Goal: Use online tool/utility: Utilize a website feature to perform a specific function

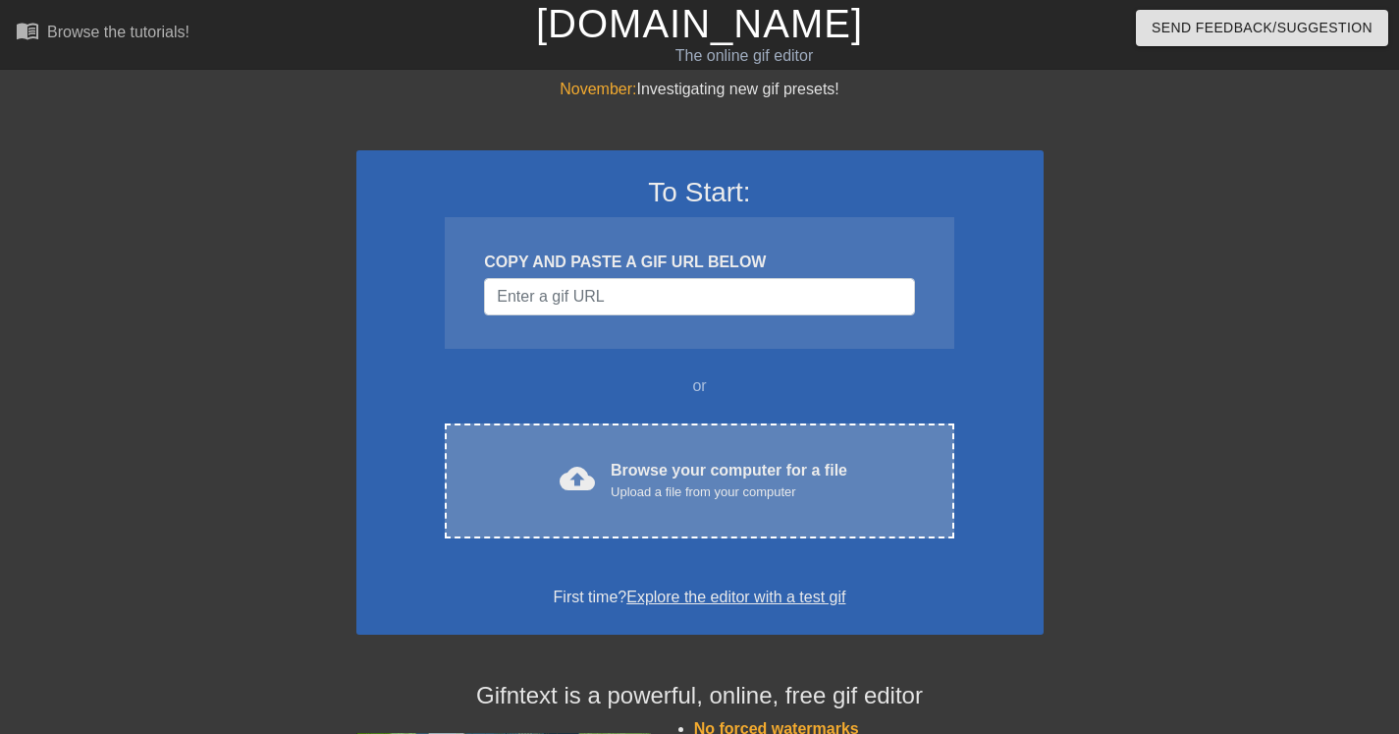
click at [765, 462] on div "Browse your computer for a file Upload a file from your computer" at bounding box center [729, 480] width 237 height 43
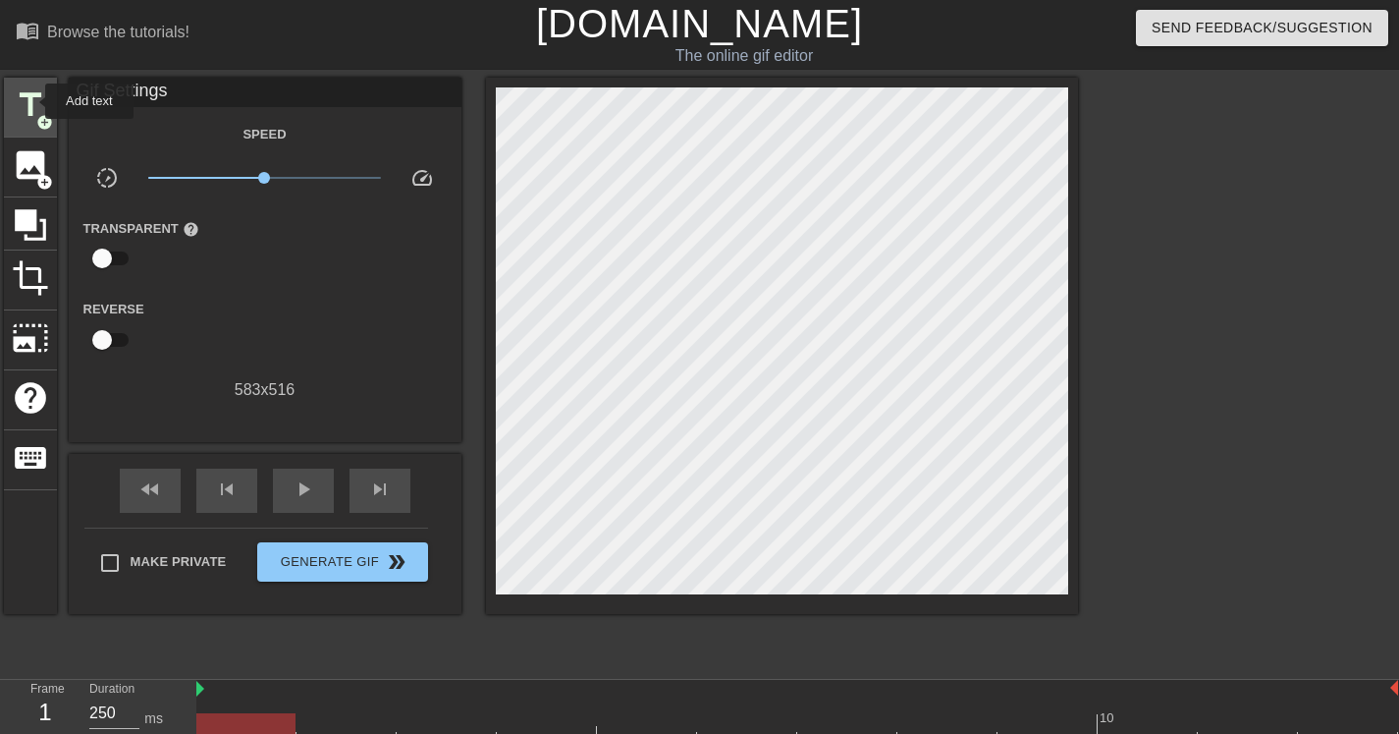
click at [32, 101] on span "title" at bounding box center [30, 104] width 37 height 37
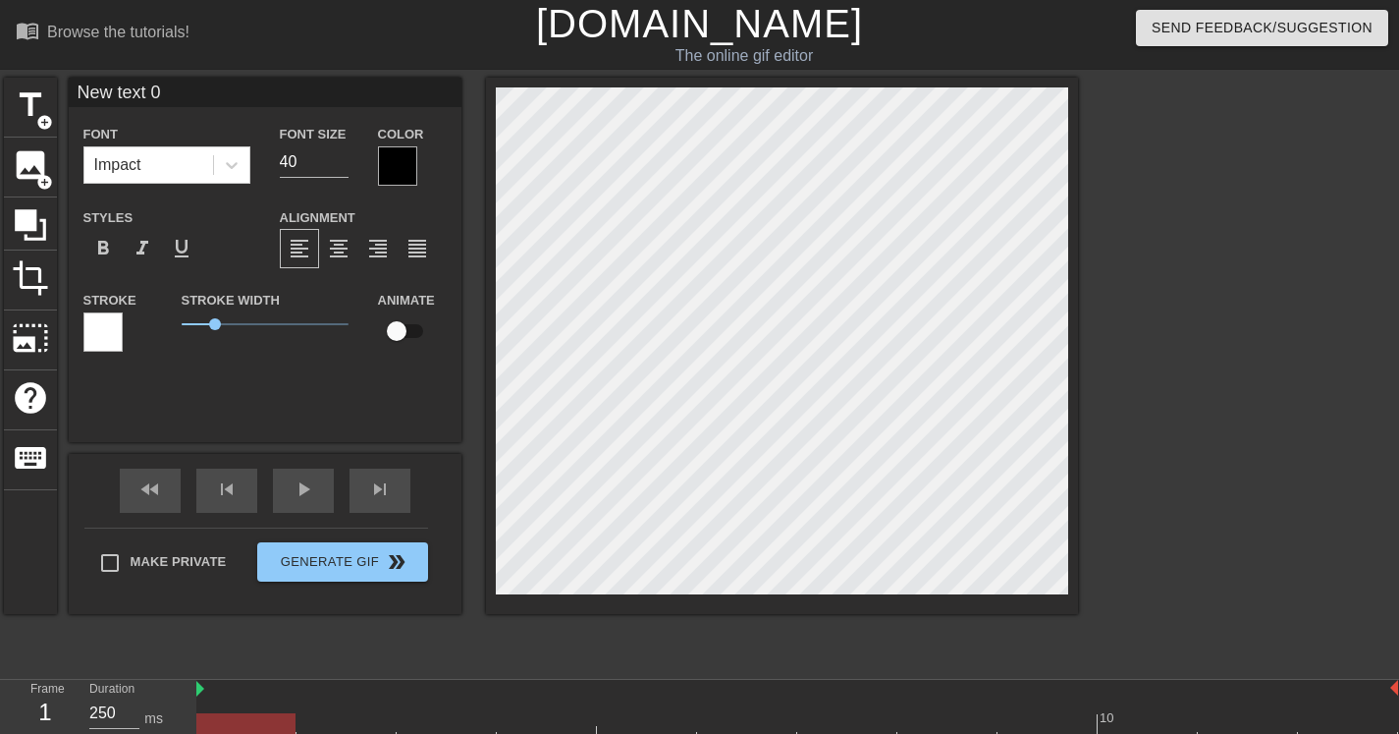
scroll to position [2, 5]
type input "M"
type textarea "M"
type input "Mo"
type textarea "Mo"
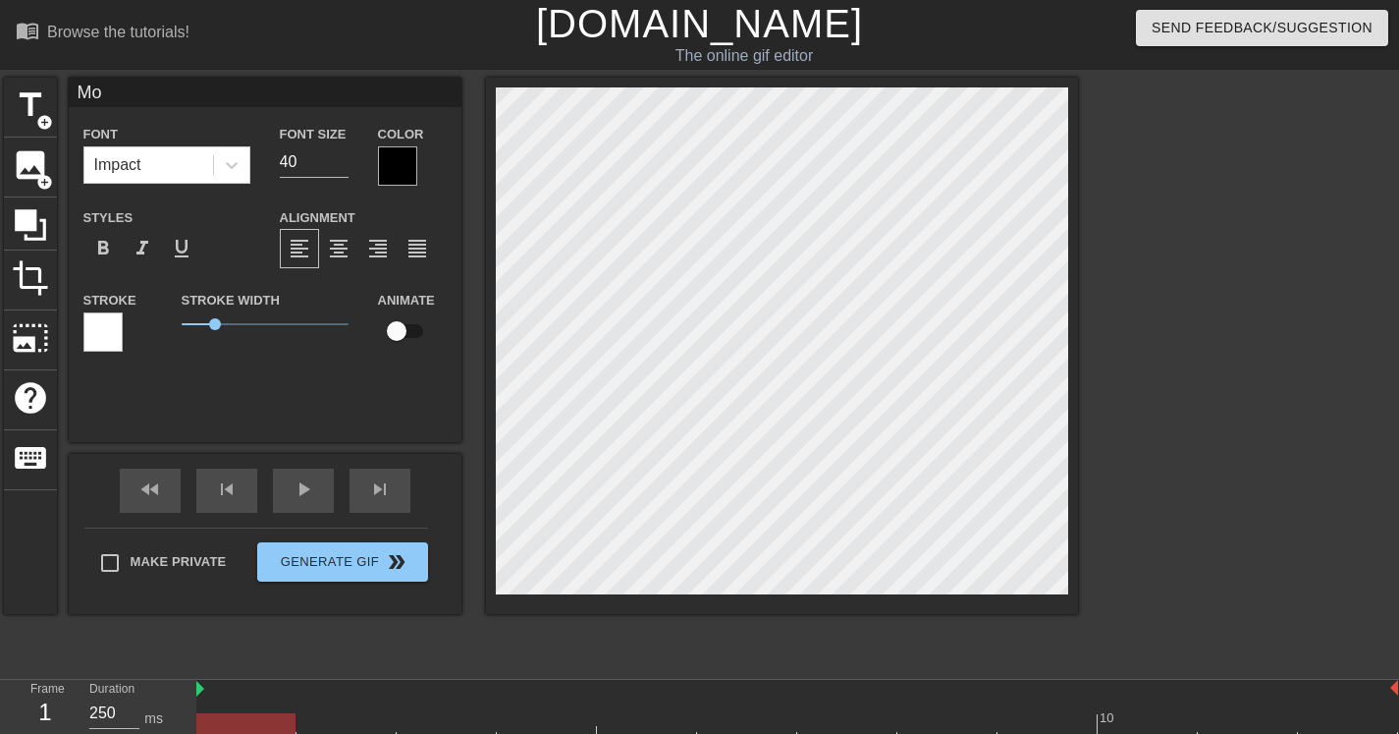
type input "Mom"
type textarea "Mom"
type input "Momm"
type textarea "Momm"
type input "Momma"
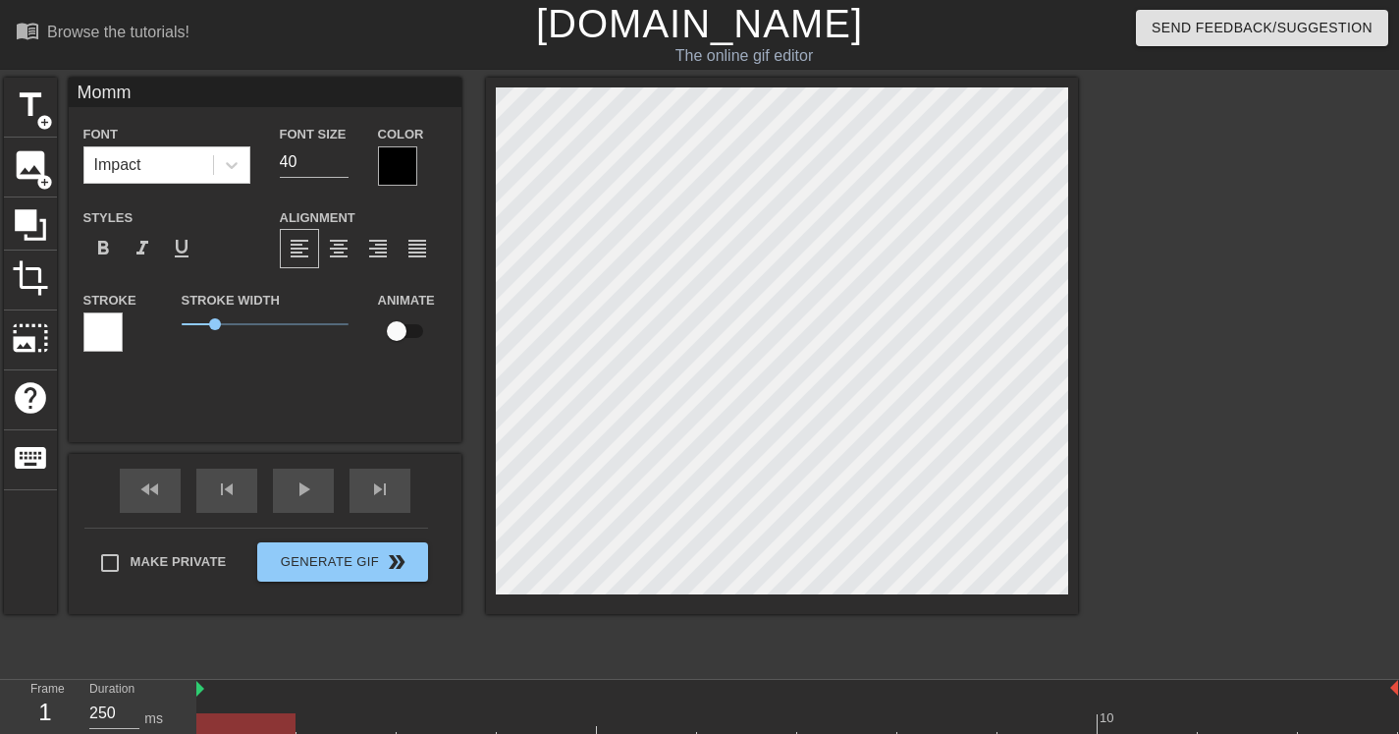
type textarea "Momma"
type input "Momma"
type textarea "Momma"
type input "Momma N"
type textarea "Momma N"
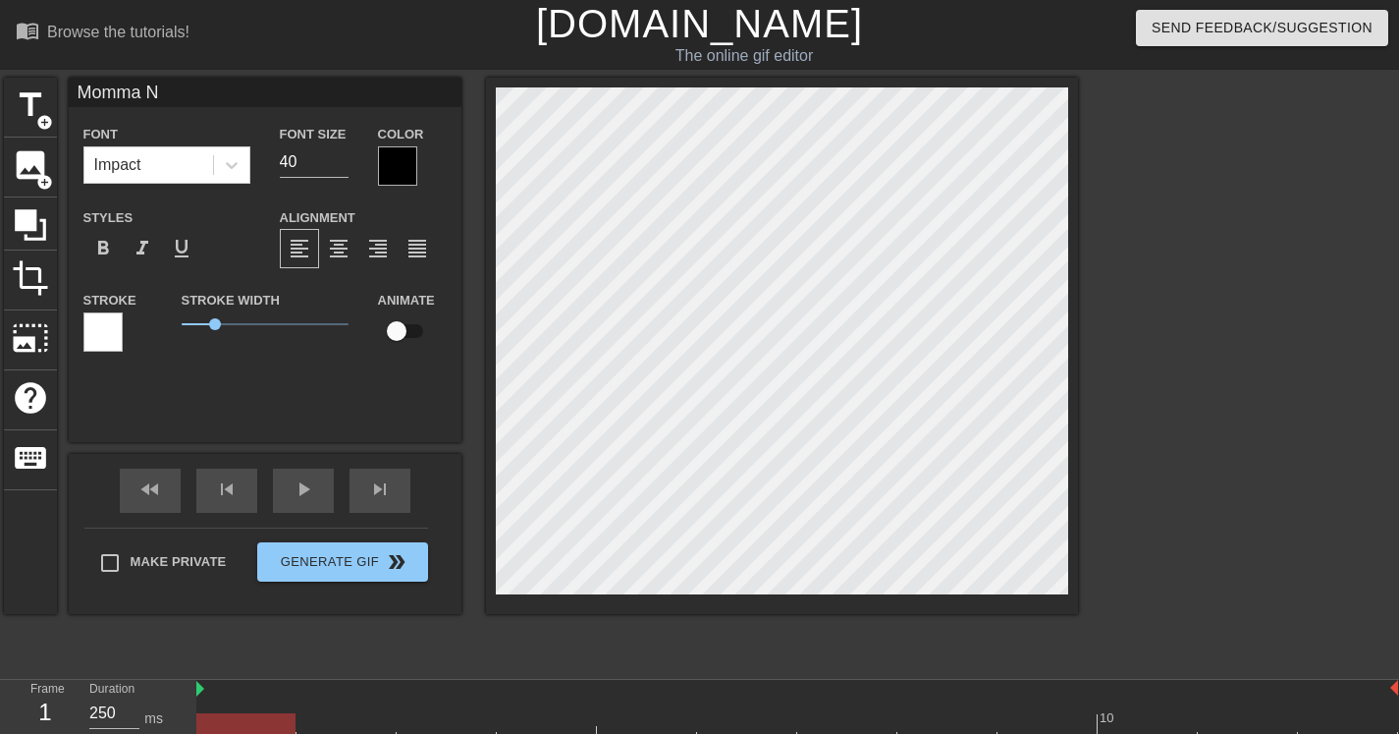
scroll to position [2, 6]
type input "Momma Ne"
type textarea "Momma Ne"
type input "Momma Nee"
type textarea "Momma Nee"
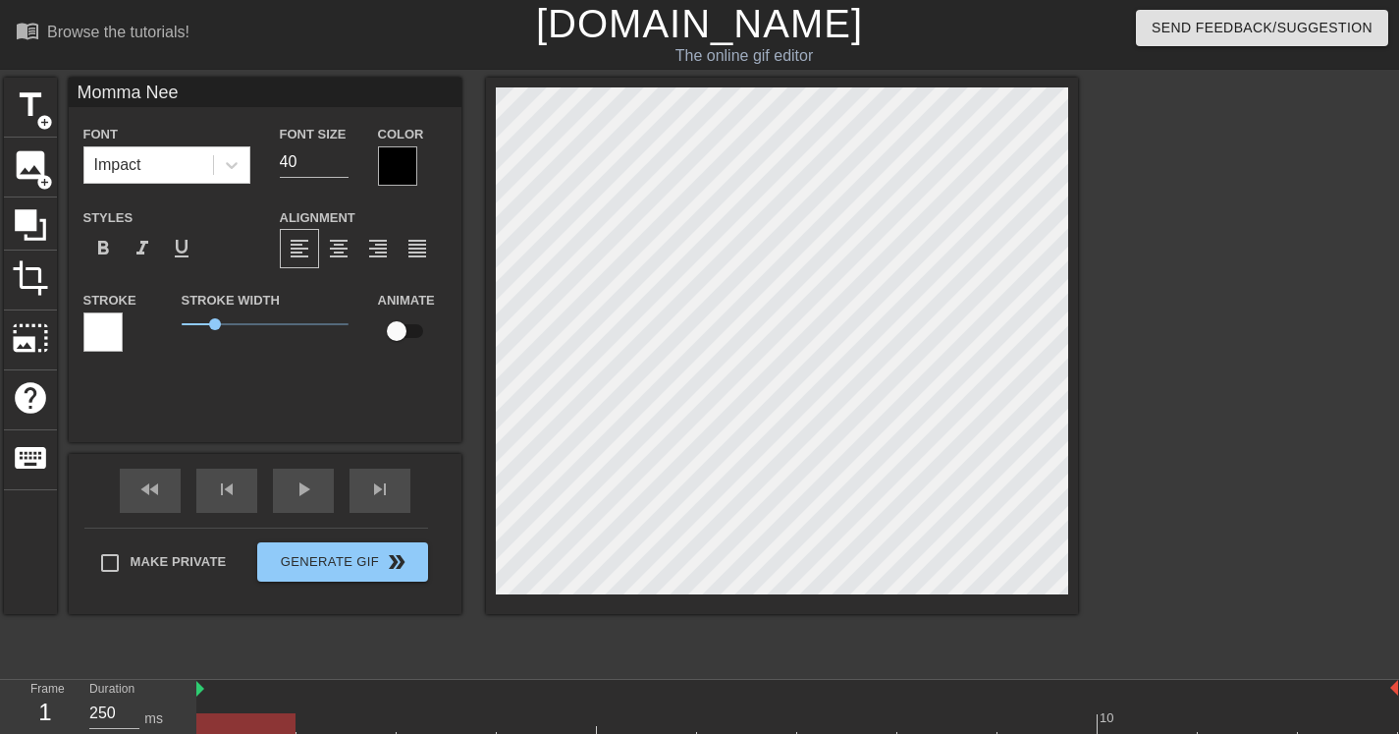
scroll to position [2, 8]
type input "Momma Need"
type textarea "Momma Need"
type input "Momma Needs"
type textarea "Momma Needs"
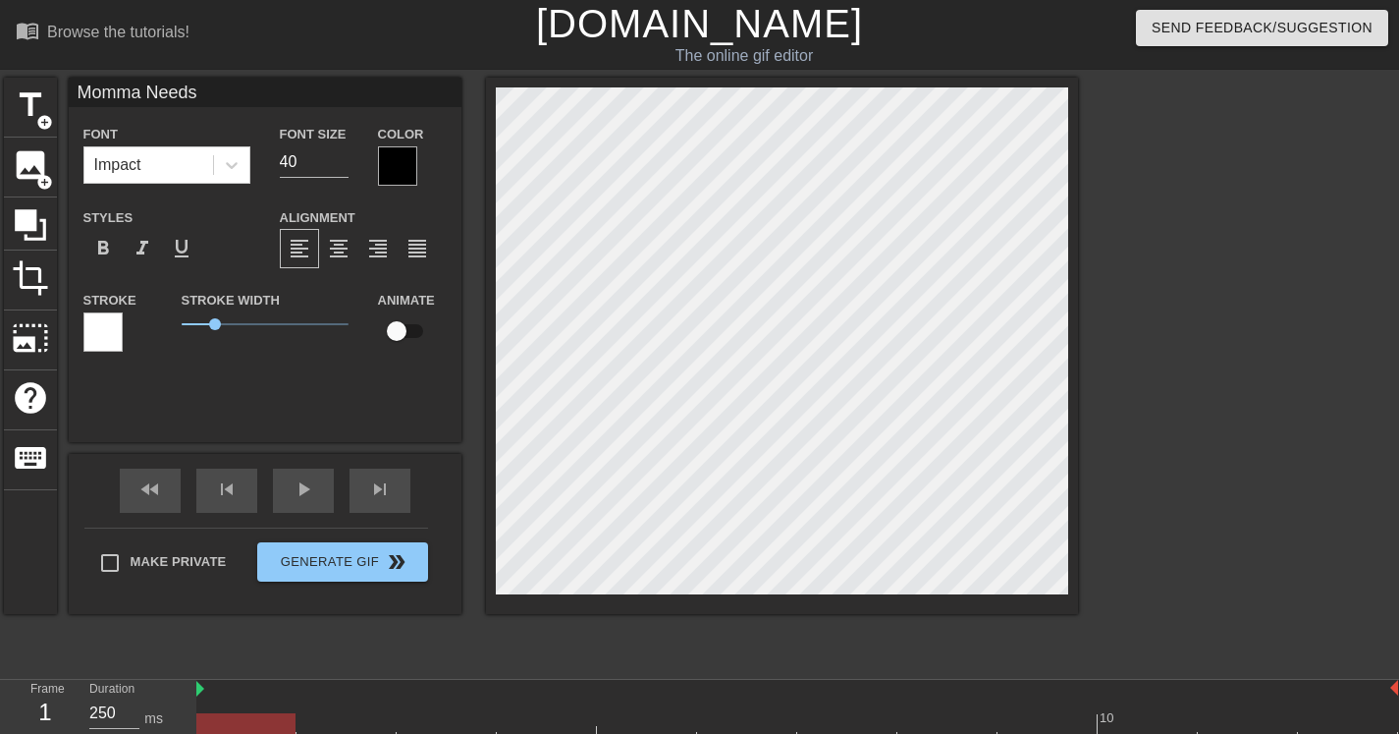
type input "Momma Needs"
type textarea "Momma Needs"
type input "Momma NeedsS"
type textarea "Momma Needs S"
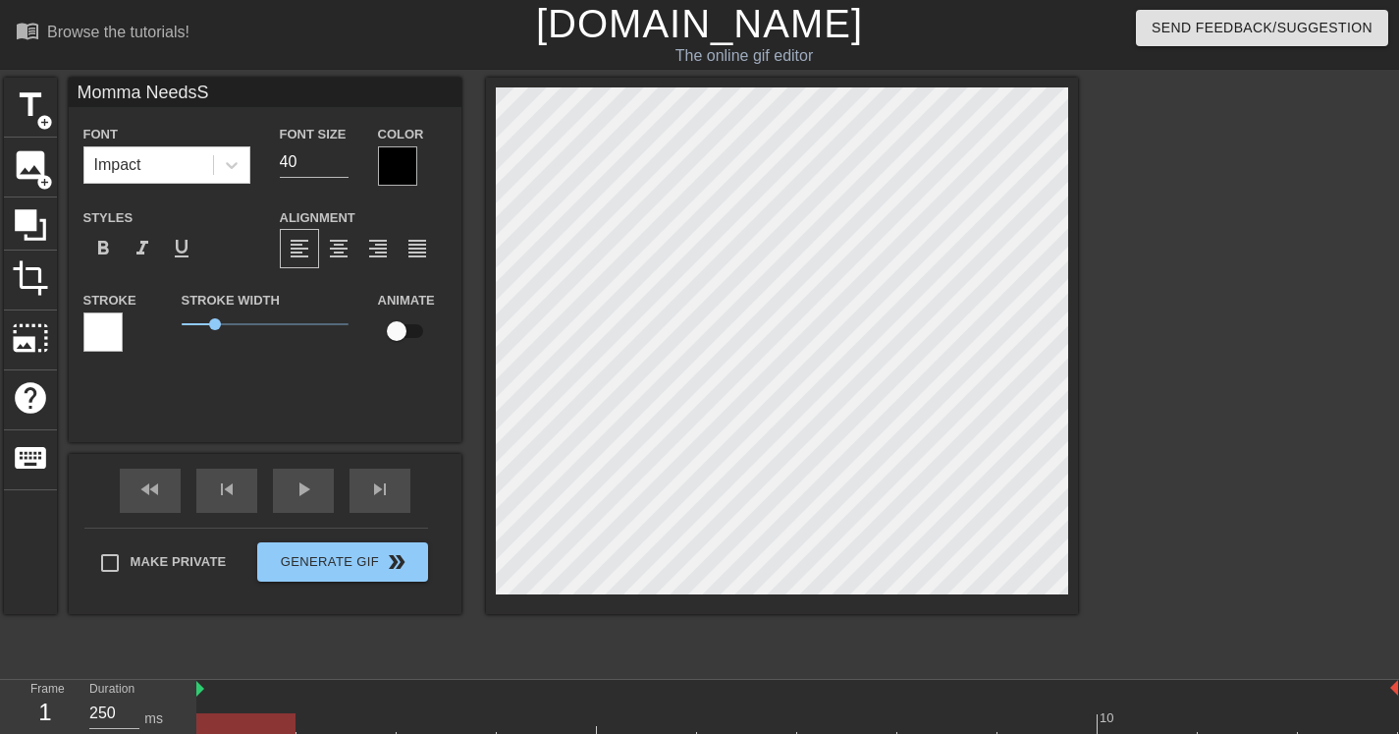
scroll to position [3, 2]
type input "Momma NeedsSu"
type textarea "Momma Needs Su"
type input "Momma NeedsSug"
type textarea "Momma Needs Sug"
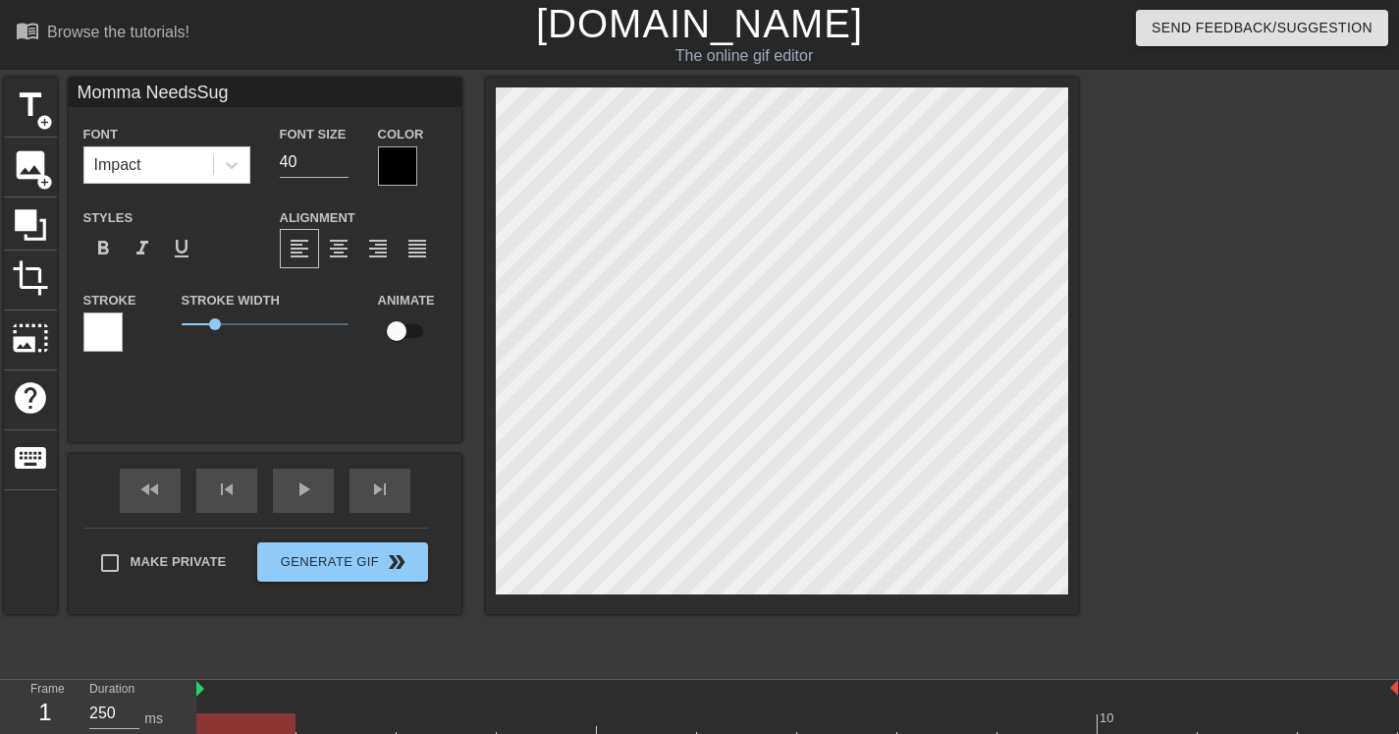
type input "Momma NeedsSuga"
type textarea "Momma Needs Suga"
type input "Momma NeedsSugar"
type textarea "Momma Needs Sugar"
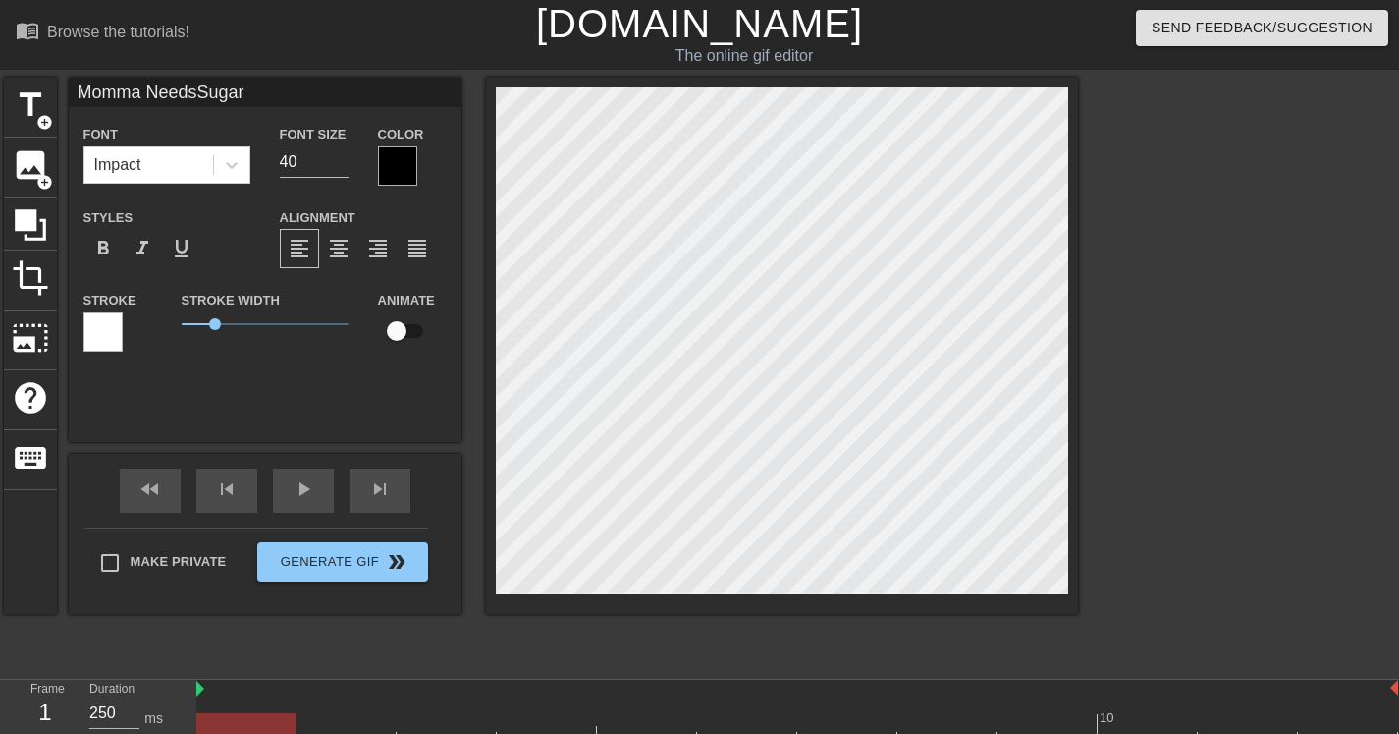
type input "Momma Needs Sugar"
type textarea "Momma Needs Sugar"
type input "Momma Needs Sugar"
type textarea "Momma Needs Sugar"
type input "Momma Needs Sugar"
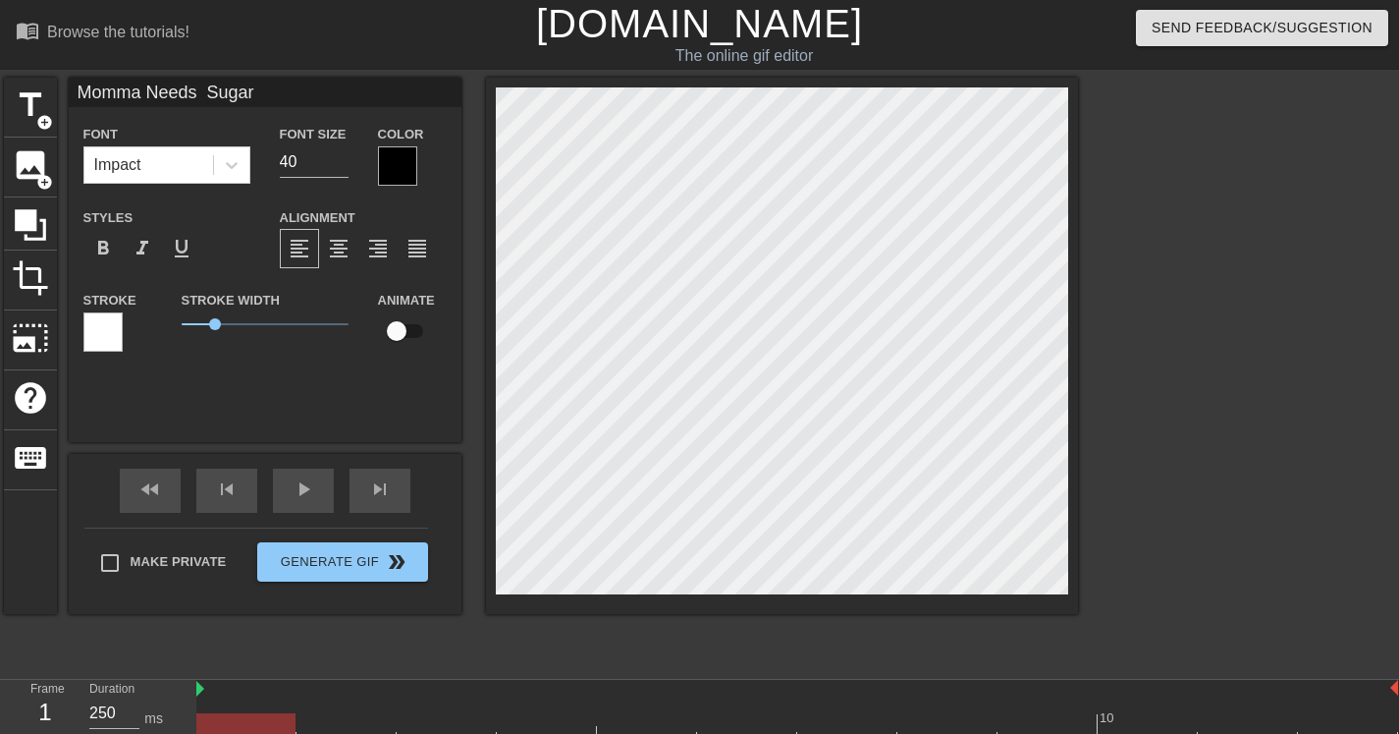
type textarea "Momma Needs Sugar"
type input "Momma Needs Sugar"
type textarea "Momma Needs Sugar"
type input "Momma Needs Sugar"
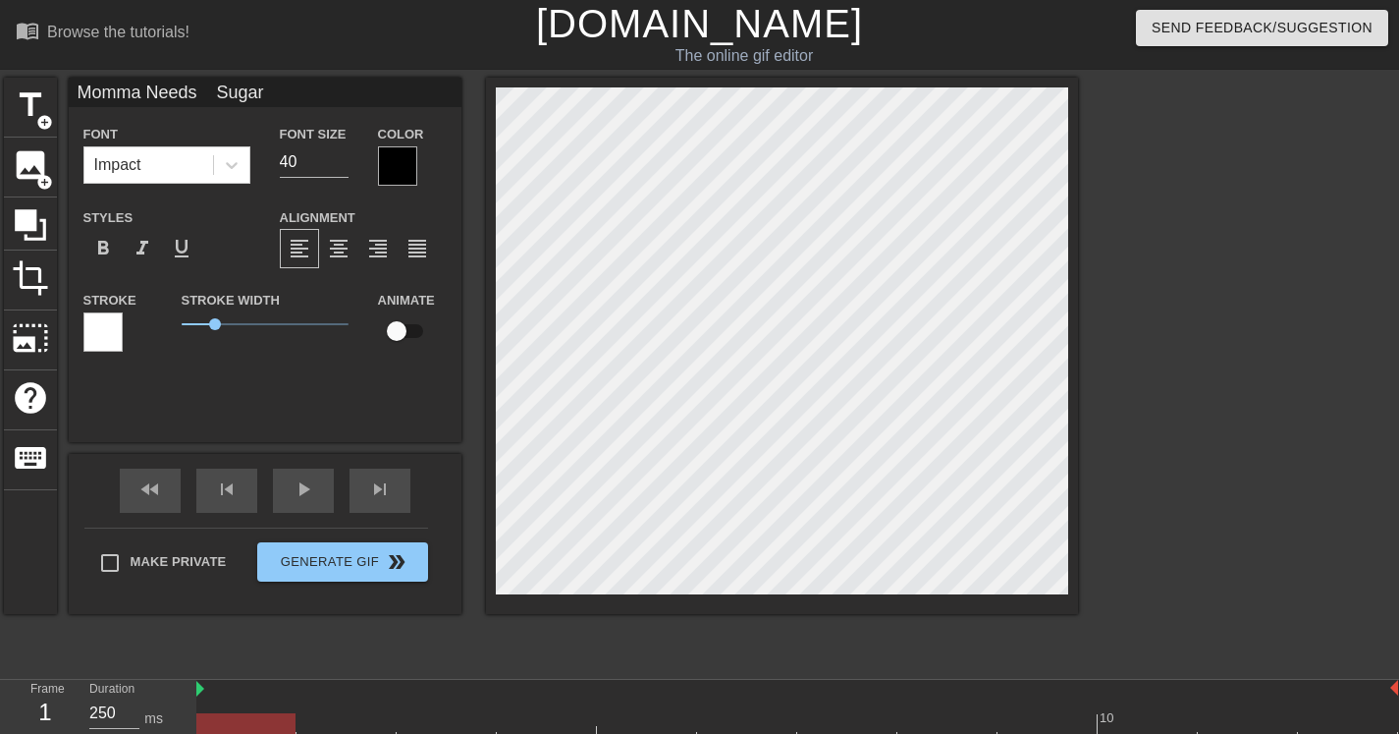
type textarea "Momma Needs Sugar"
type input "Momma Needs Sugar"
type textarea "Momma Needs Sugar"
type input "Momma Needs Sugar"
type textarea "Momma Needs Sugar"
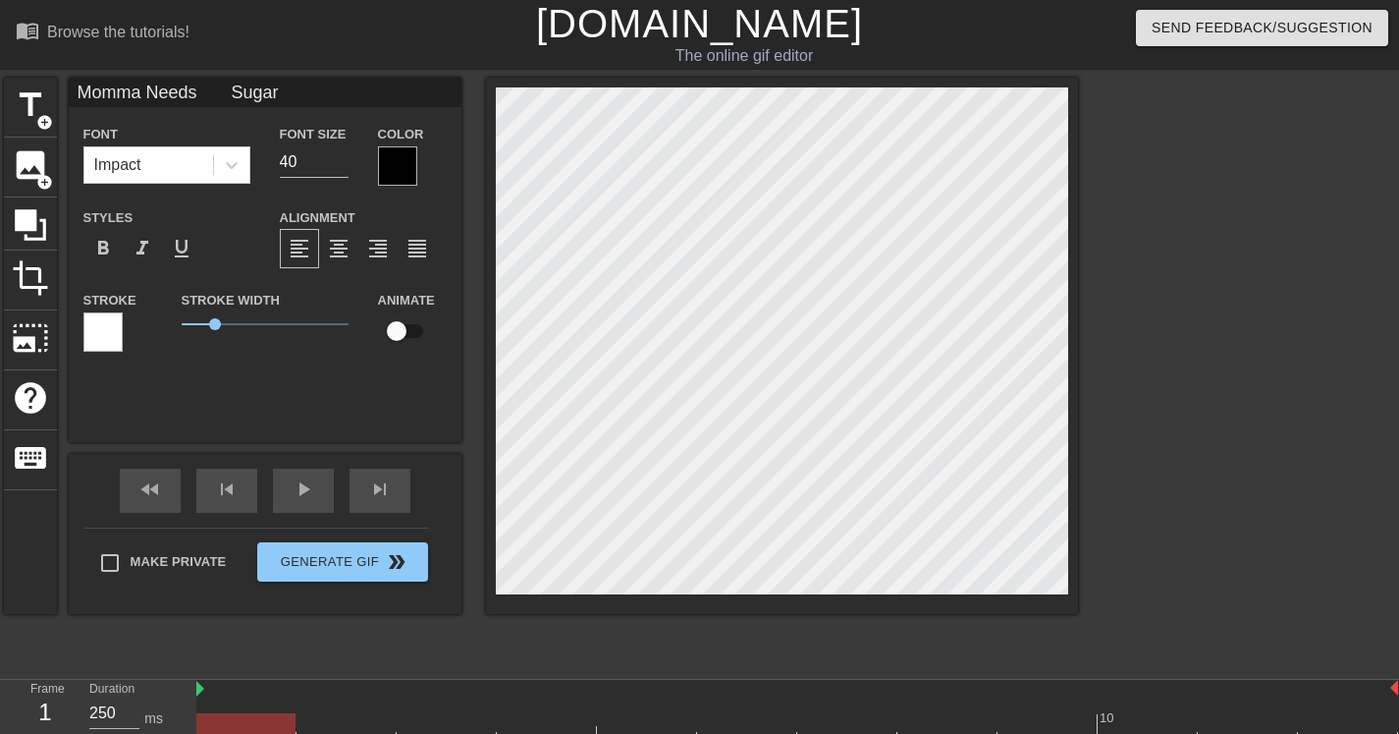
type input "Momma Needs Sugar"
type textarea "Momma Needs Sugar"
type input "Momma Needs Sugar"
type textarea "Momma Needs Sugar"
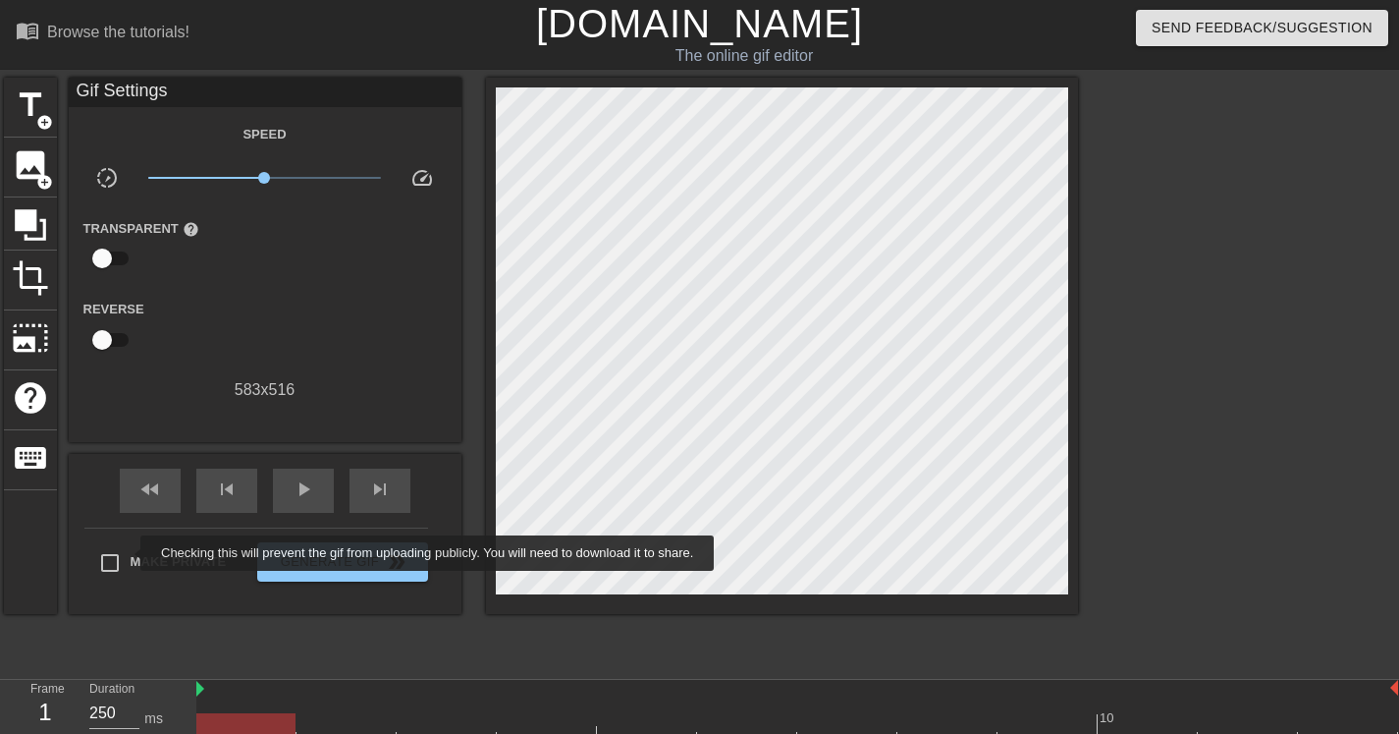
click at [113, 562] on input "Make Private" at bounding box center [109, 562] width 41 height 41
checkbox input "true"
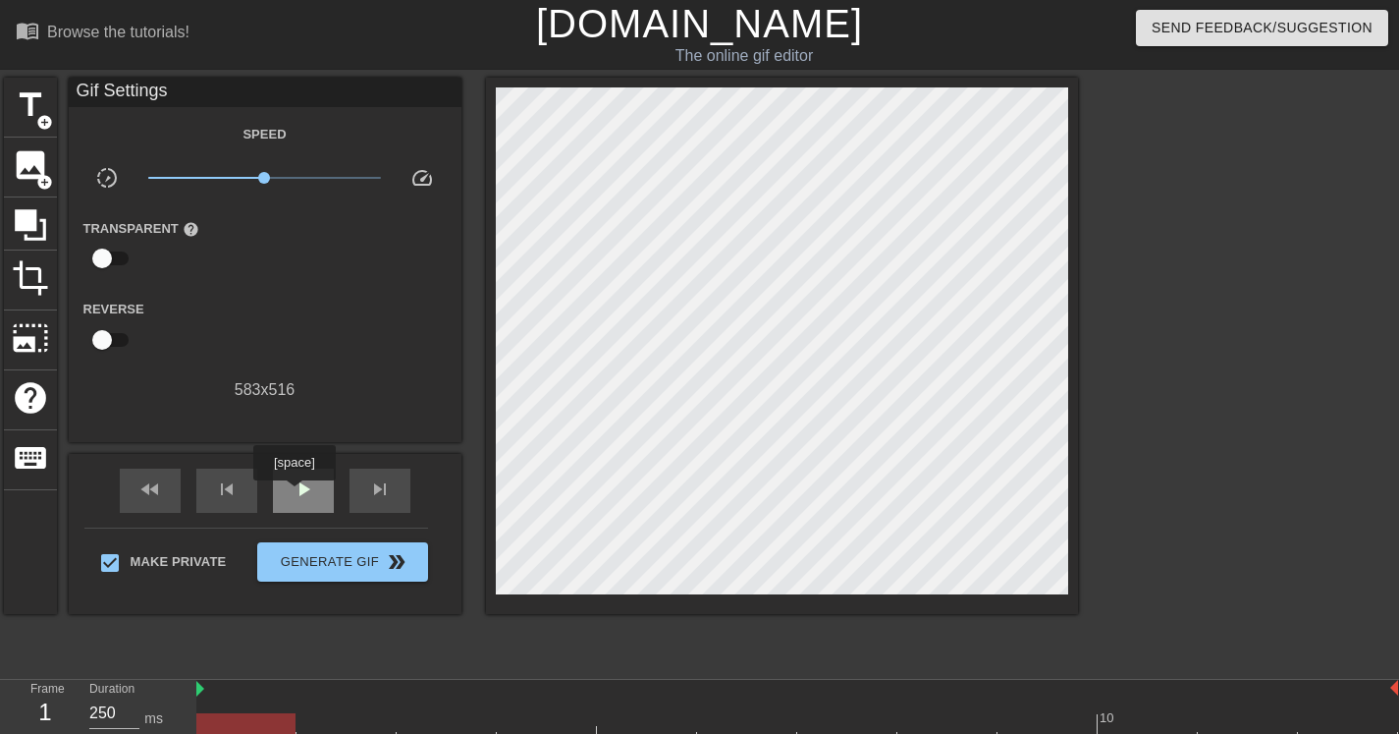
click at [300, 491] on span "play_arrow" at bounding box center [304, 489] width 24 height 24
type input "300"
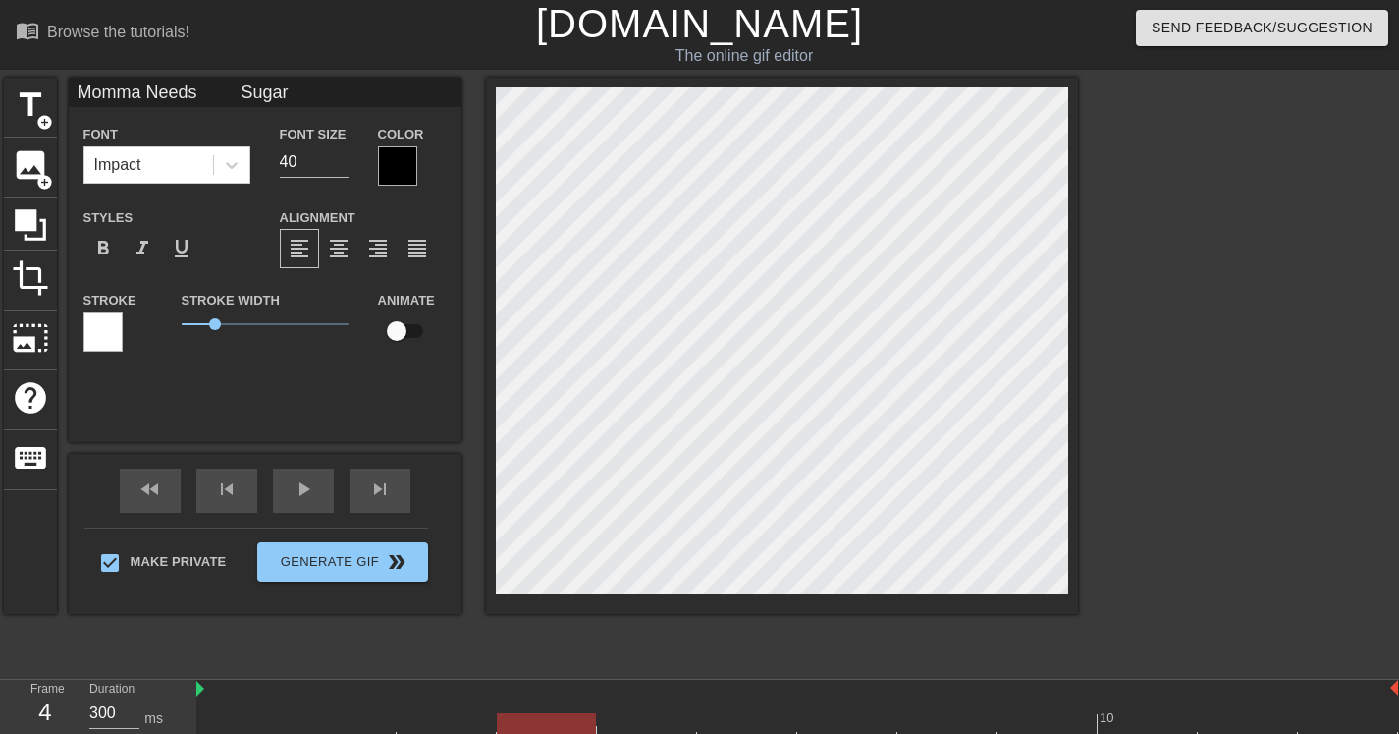
scroll to position [4, 6]
type input "Momma Needs Sugar"
type textarea "Momma Needs Sugar"
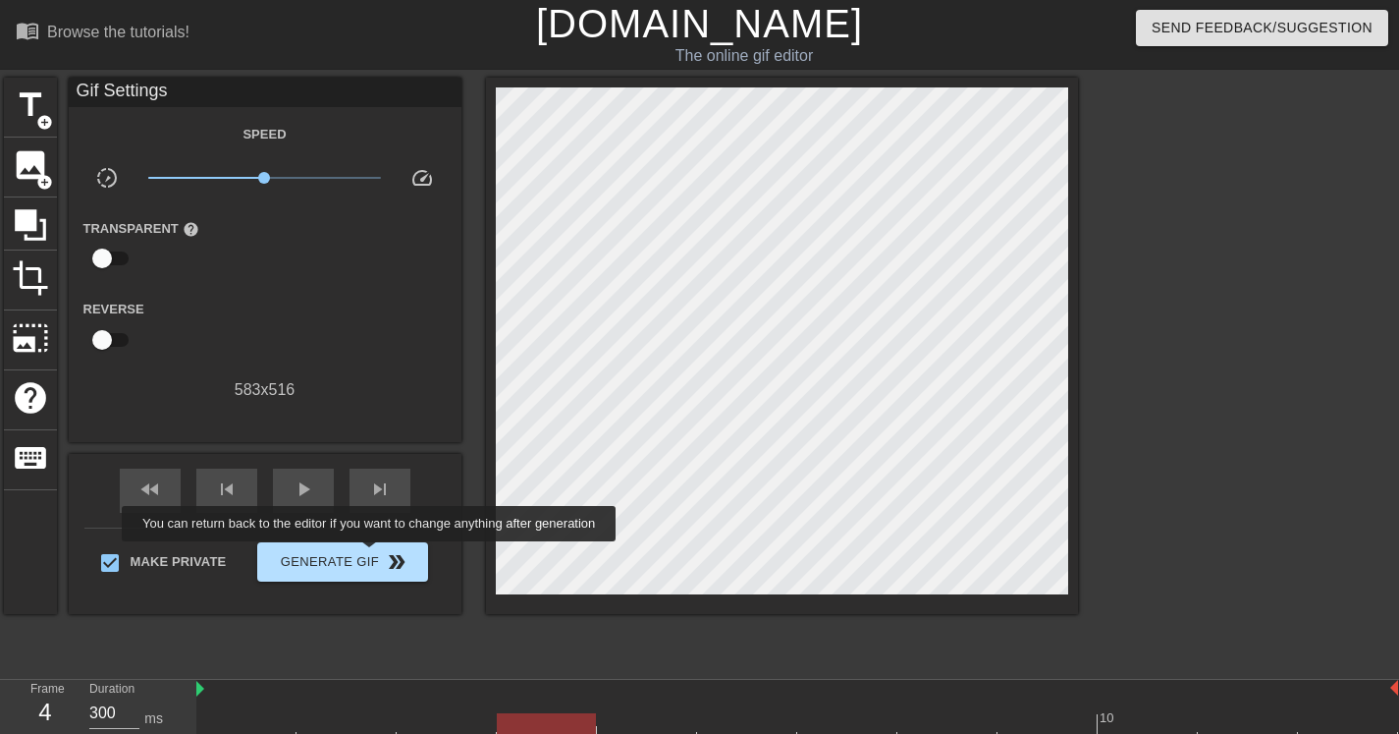
click at [382, 555] on span "Generate Gif double_arrow" at bounding box center [342, 562] width 154 height 24
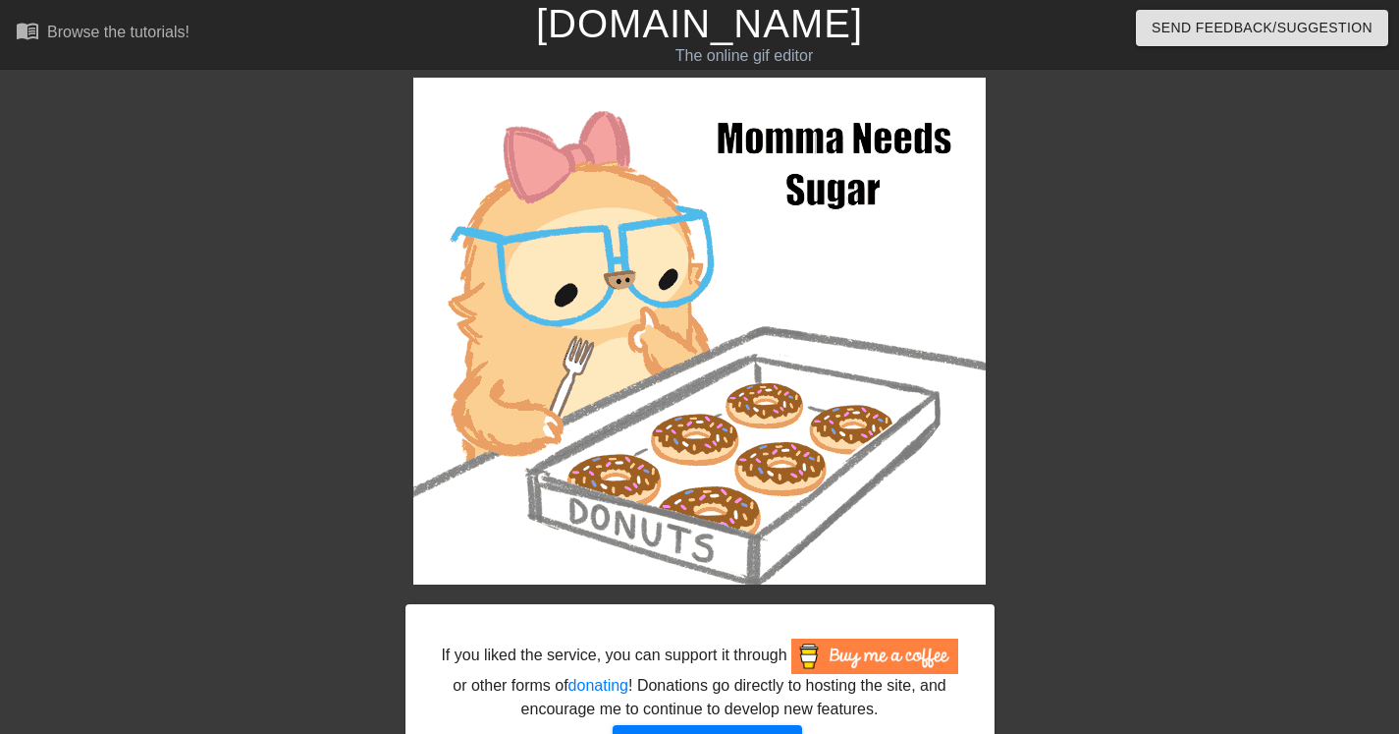
scroll to position [144, 0]
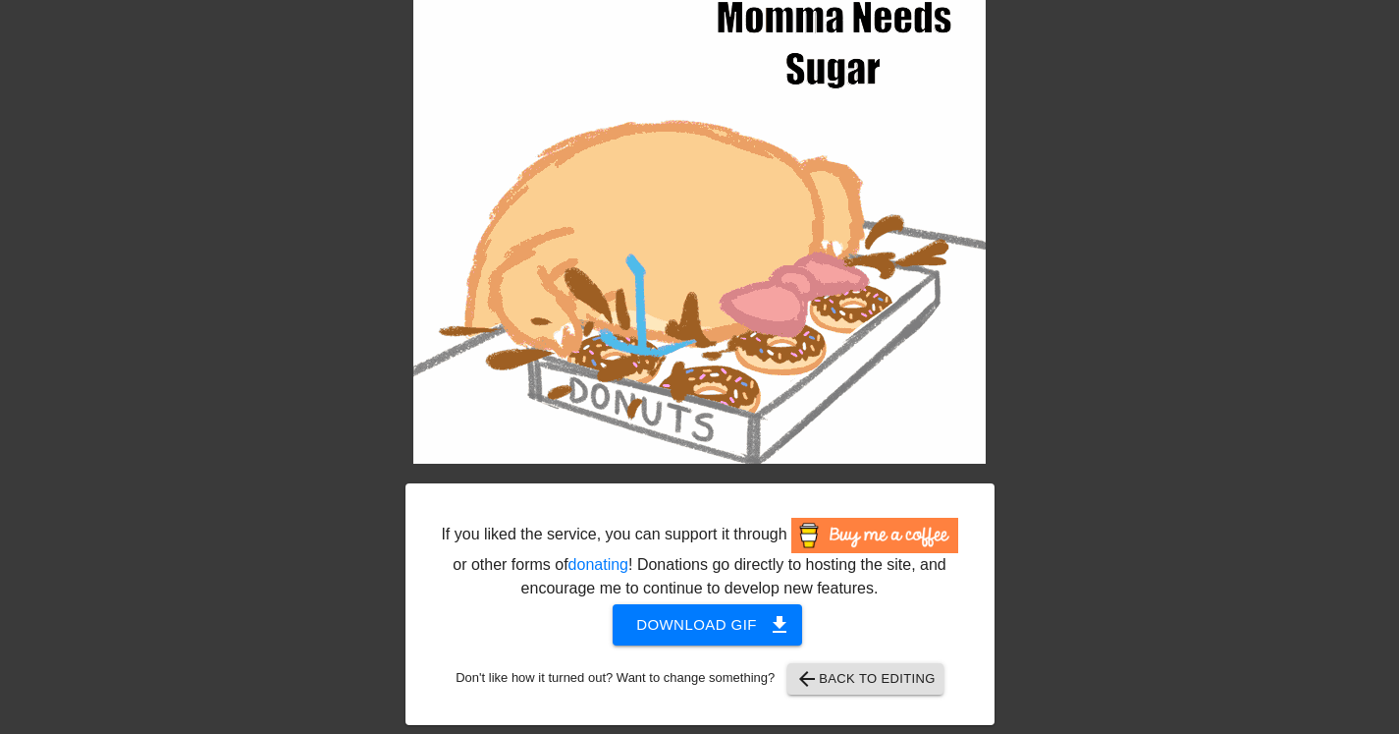
click at [701, 626] on span "Download gif get_app" at bounding box center [707, 625] width 142 height 26
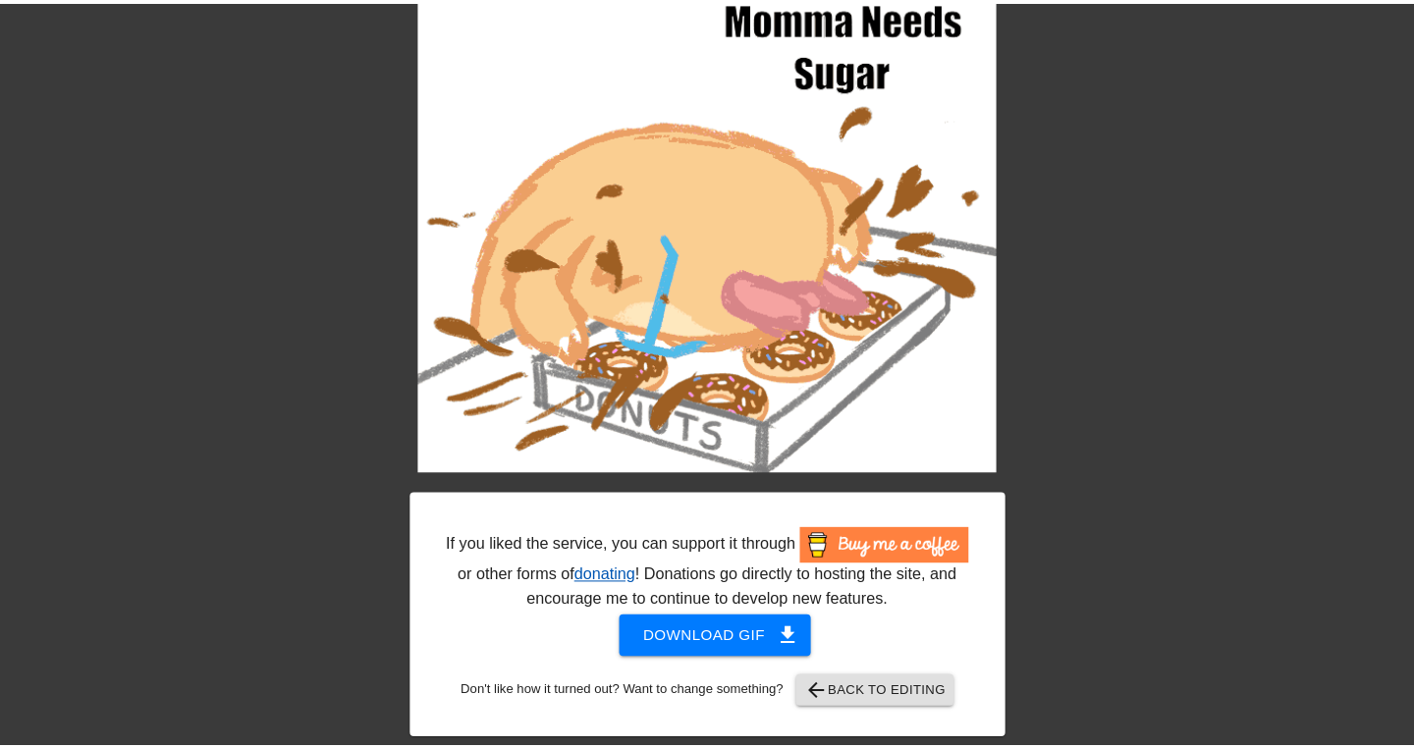
scroll to position [130, 0]
